Goal: Check status

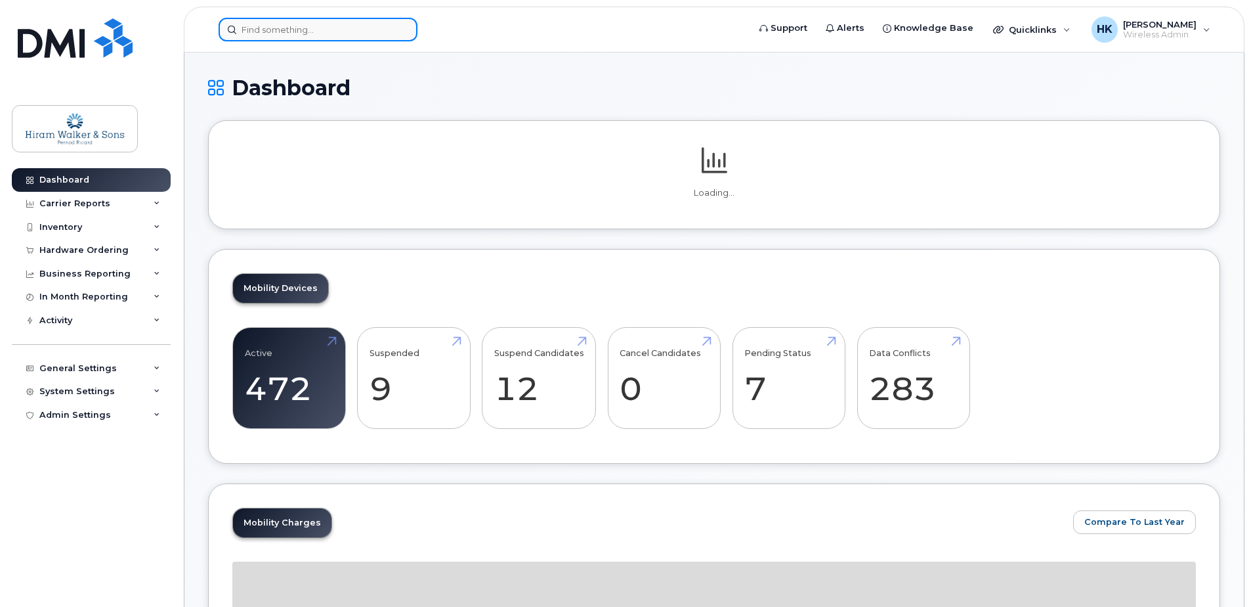
click at [272, 31] on input at bounding box center [318, 30] width 199 height 24
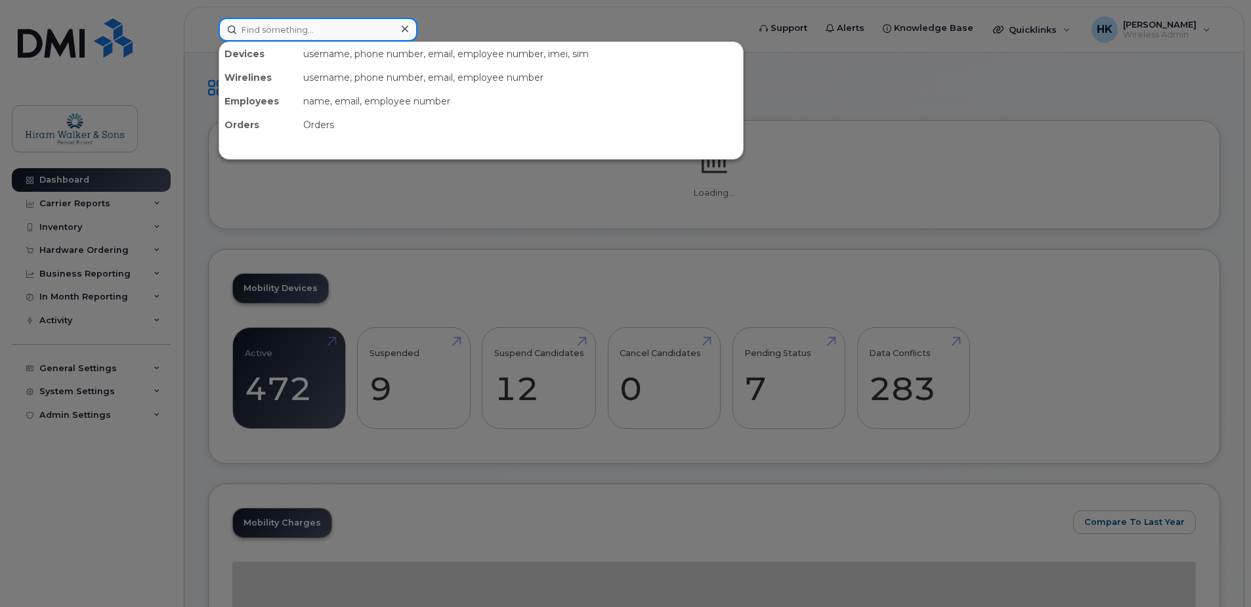
paste input "297449"
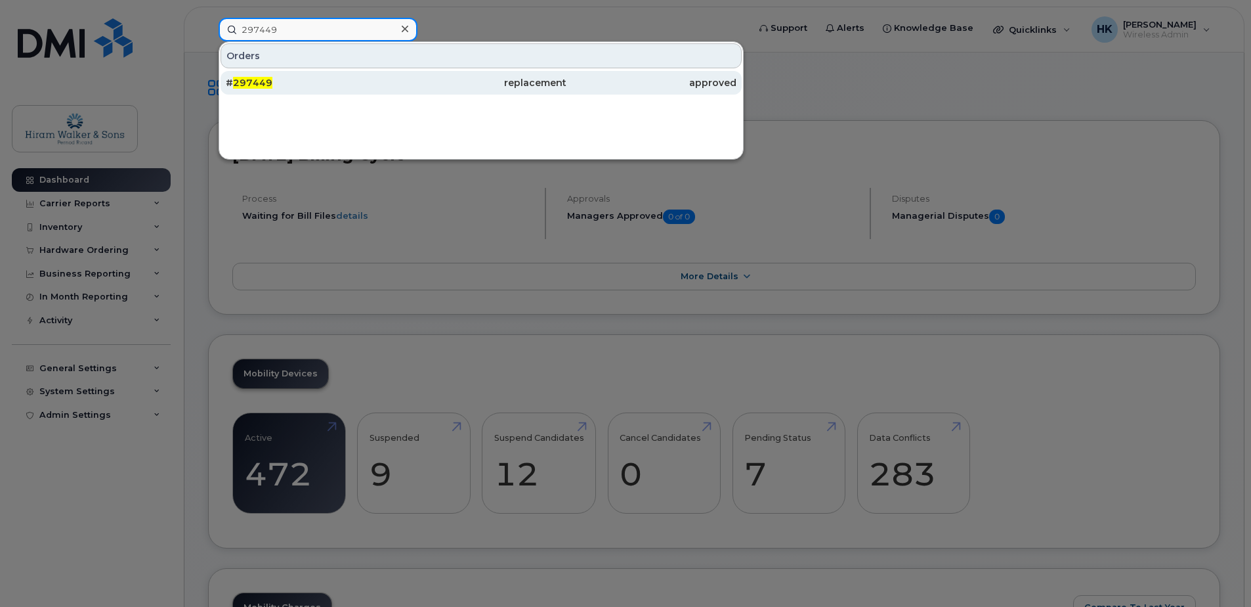
type input "297449"
click at [396, 76] on div "# 297449" at bounding box center [481, 83] width 170 height 24
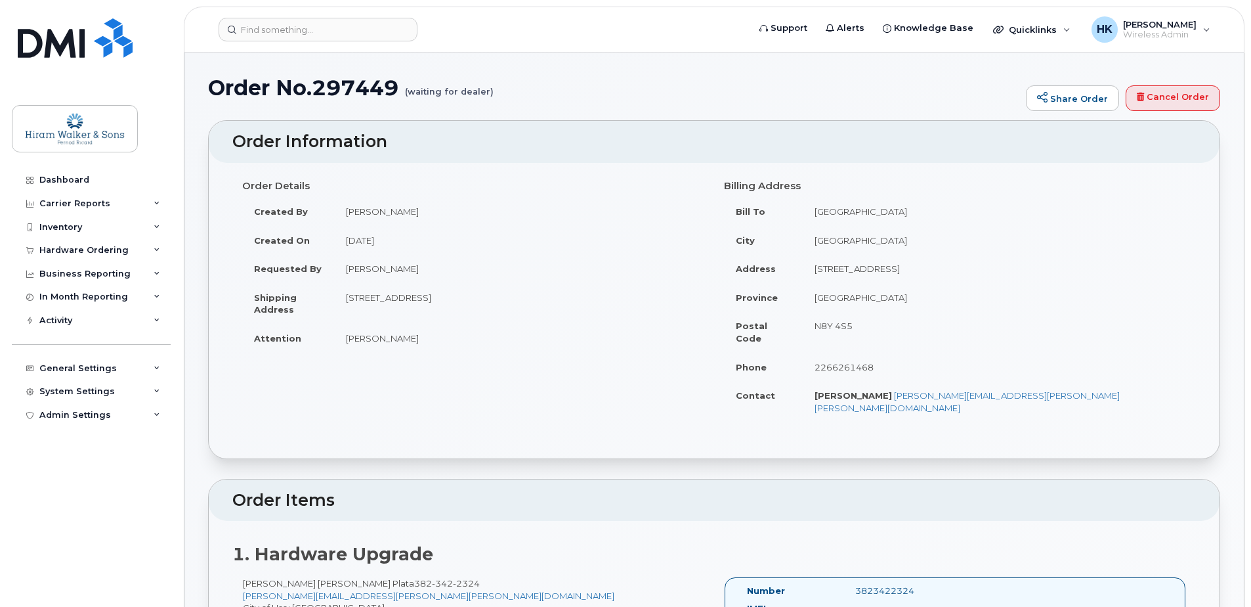
drag, startPoint x: 417, startPoint y: 91, endPoint x: 495, endPoint y: 89, distance: 78.1
click at [495, 89] on h1 "Order No.297449 (waiting for dealer)" at bounding box center [613, 87] width 811 height 23
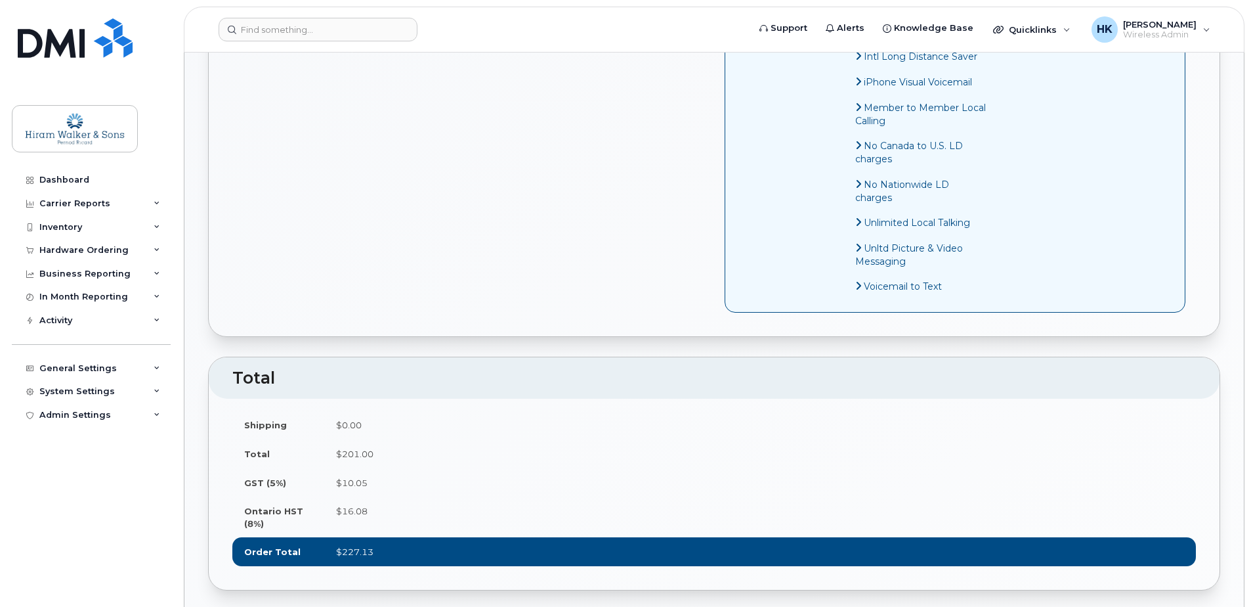
scroll to position [328, 0]
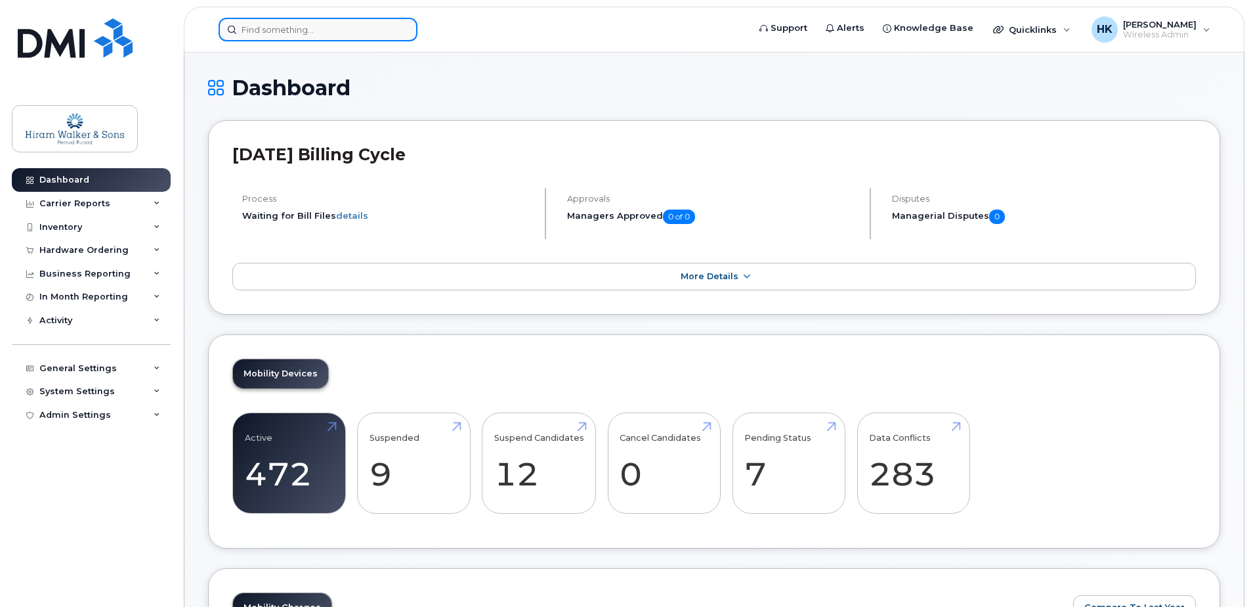
click at [312, 26] on input at bounding box center [318, 30] width 199 height 24
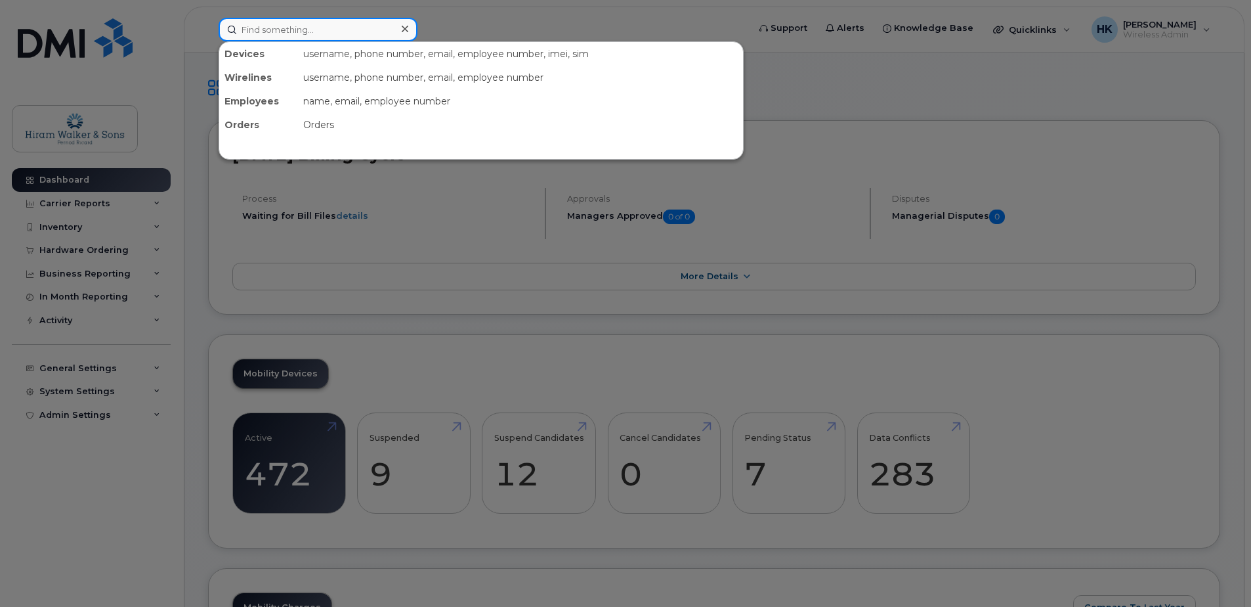
paste input "[PERSON_NAME]"
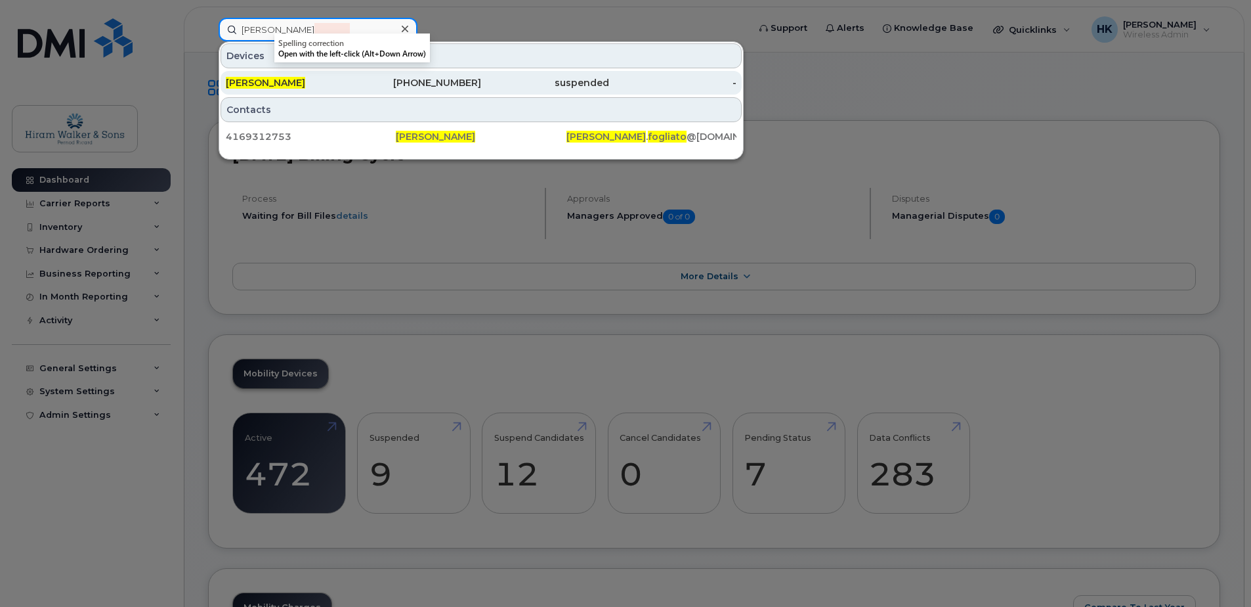
type input "[PERSON_NAME]"
click at [339, 78] on div "[PERSON_NAME]" at bounding box center [290, 82] width 128 height 13
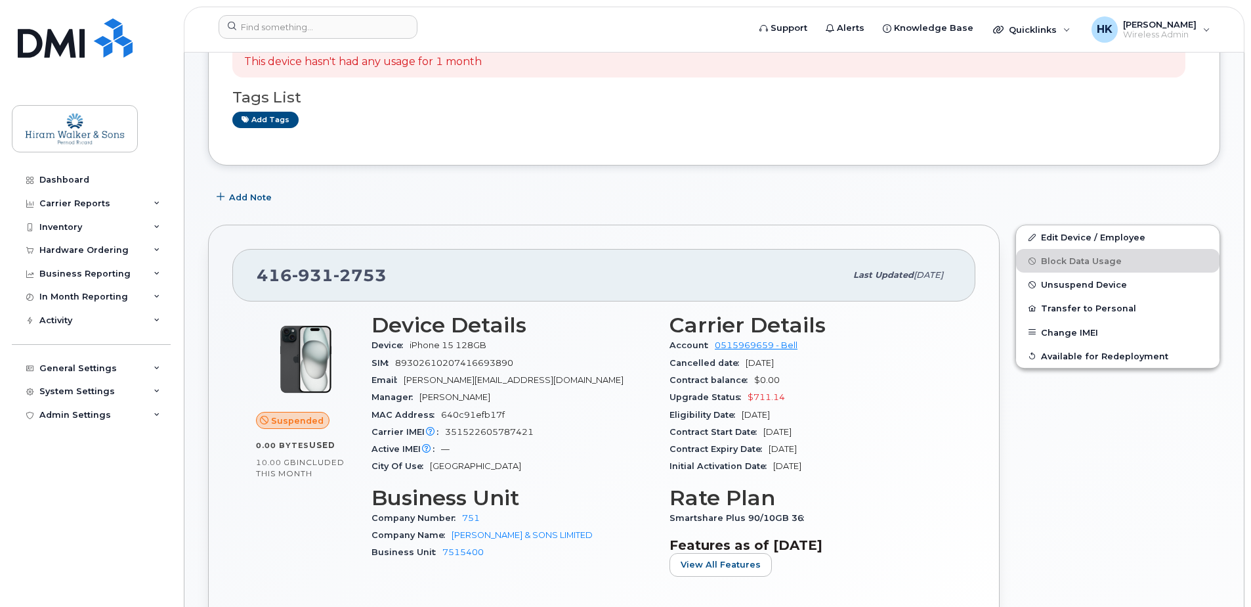
scroll to position [131, 0]
